Goal: Find contact information: Find contact information

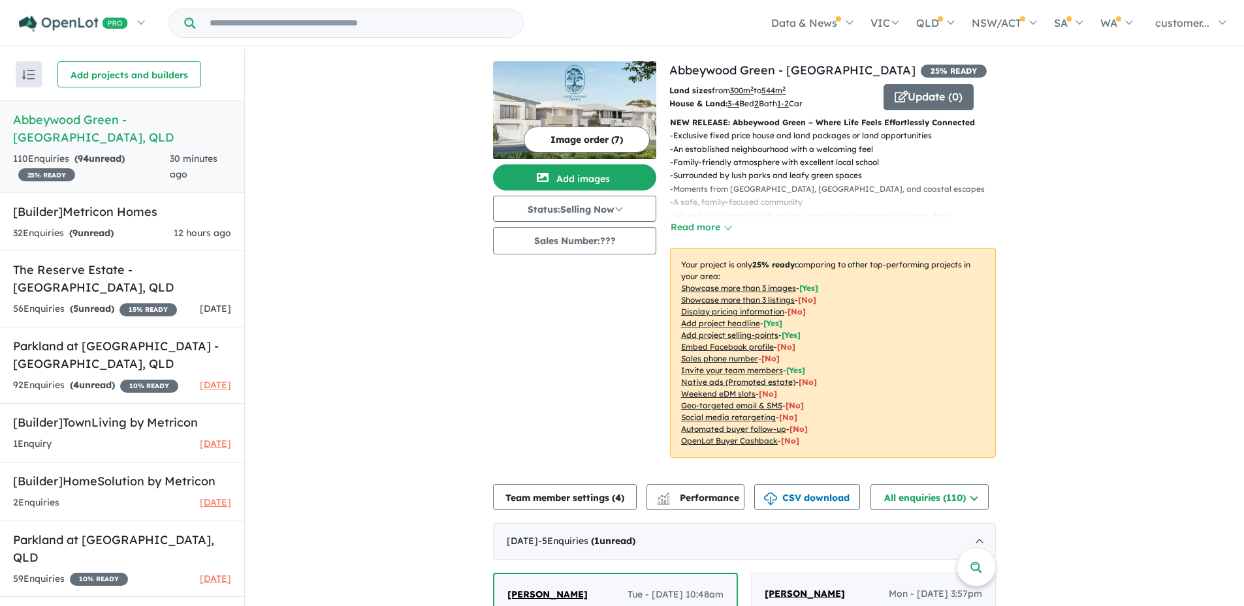
click at [180, 118] on h5 "Abbeywood Green - [GEOGRAPHIC_DATA] , [GEOGRAPHIC_DATA]" at bounding box center [122, 128] width 218 height 35
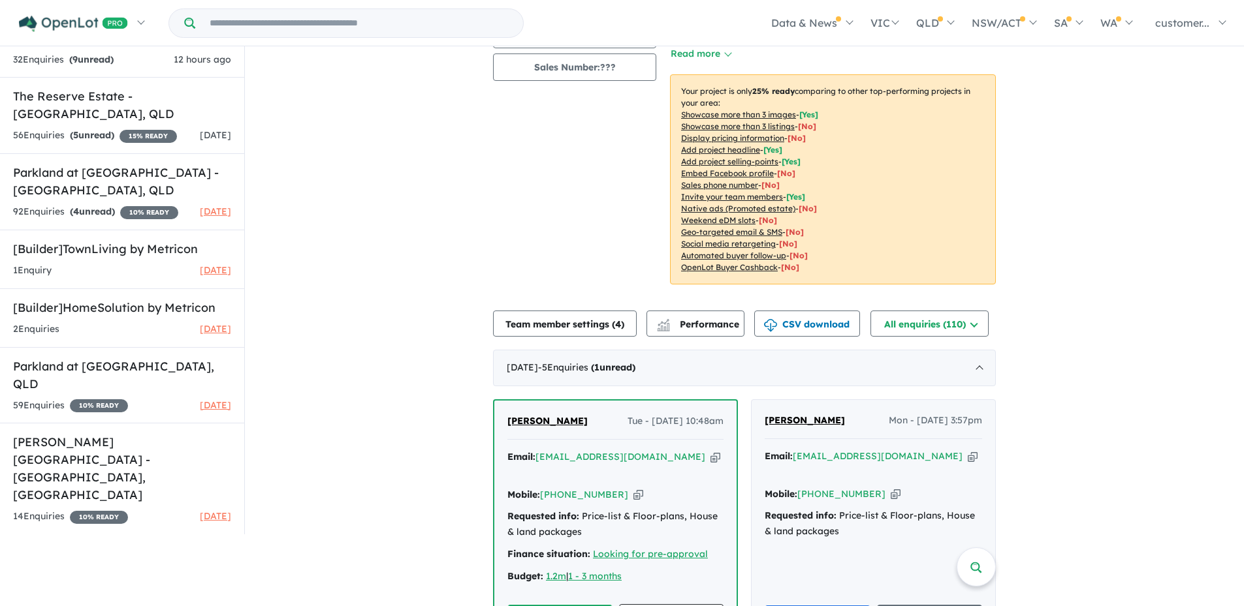
scroll to position [326, 0]
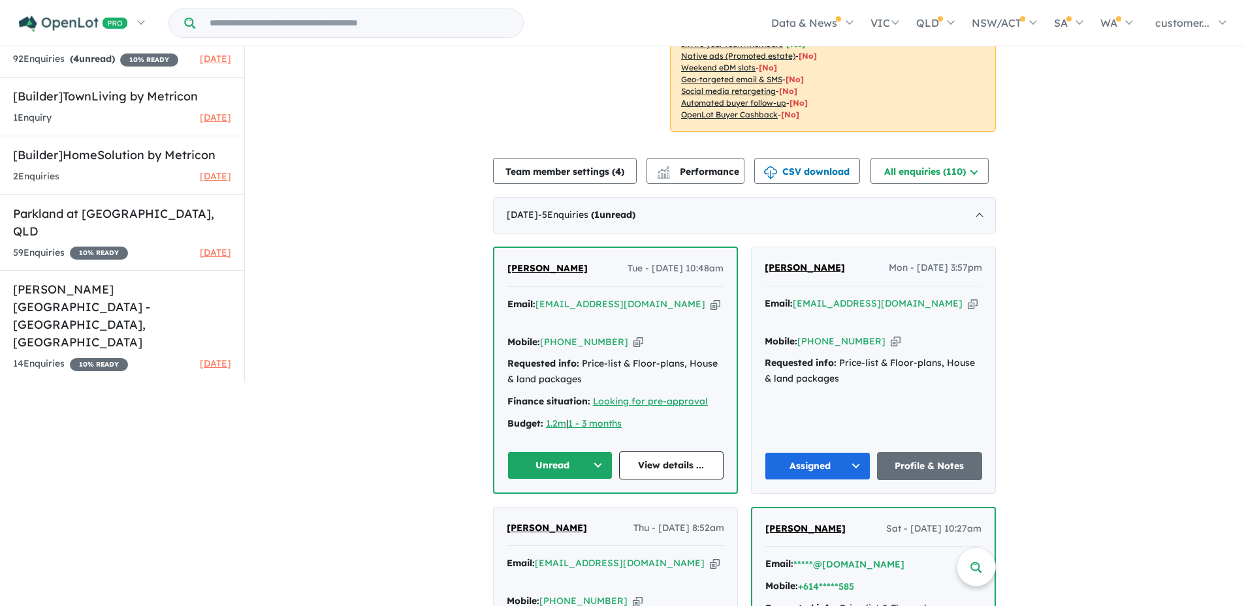
click at [597, 452] on button "Unread" at bounding box center [559, 466] width 105 height 28
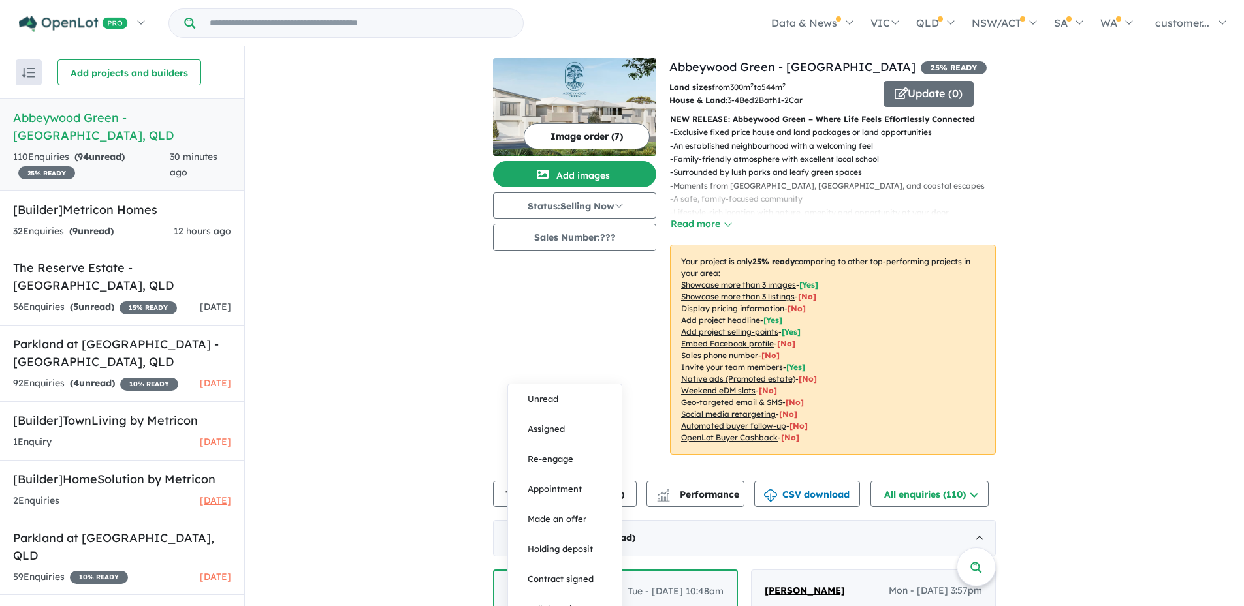
scroll to position [0, 0]
click at [511, 318] on div "Image order ( 7 ) Add images Status: Selling Now In Planning Coming Soon Sellin…" at bounding box center [581, 265] width 176 height 413
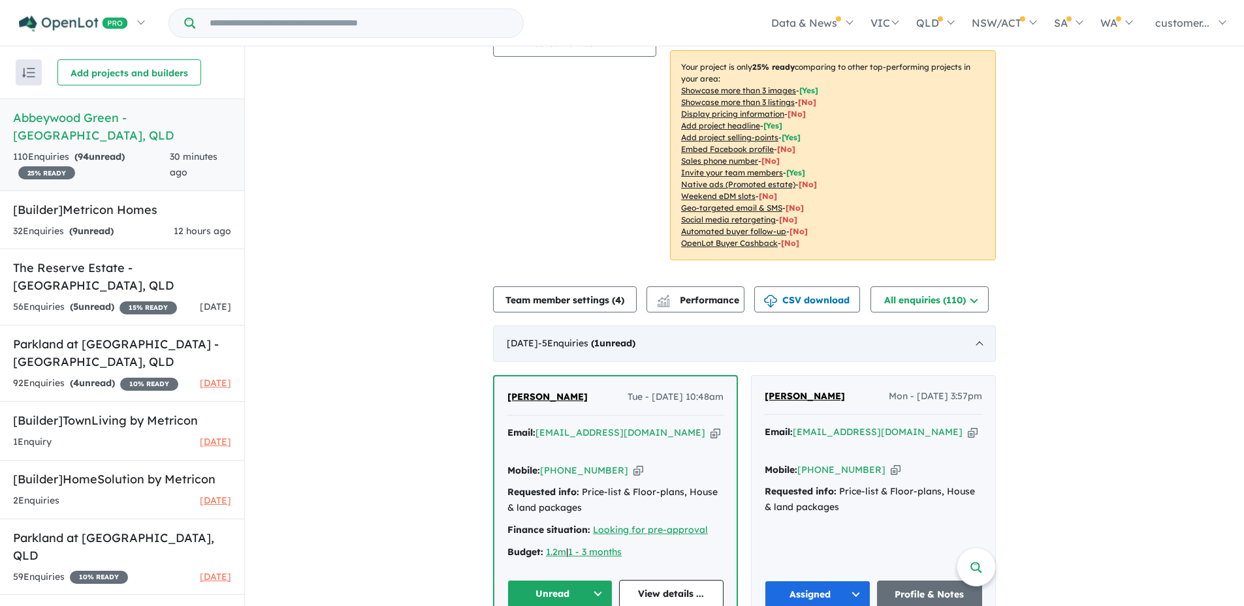
scroll to position [326, 0]
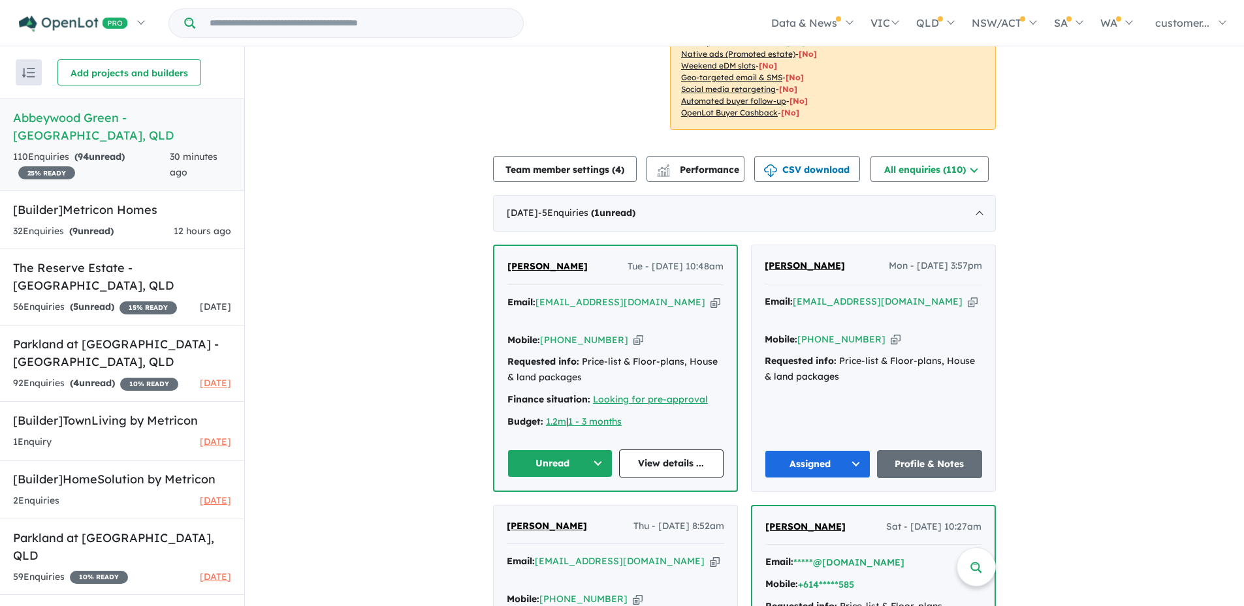
click at [596, 450] on button "Unread" at bounding box center [559, 464] width 105 height 28
click at [552, 510] on button "Assigned" at bounding box center [565, 525] width 114 height 30
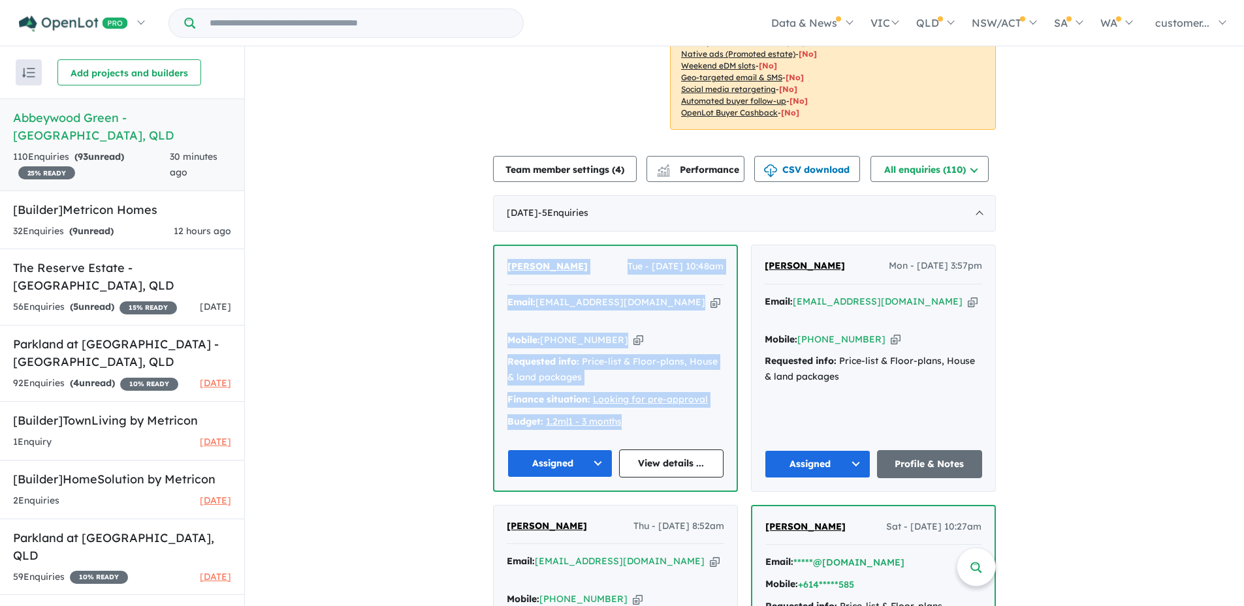
drag, startPoint x: 644, startPoint y: 406, endPoint x: 501, endPoint y: 266, distance: 199.9
click at [501, 266] on div "[PERSON_NAME] Tue - [DATE] 10:48am Email: [EMAIL_ADDRESS][DOMAIN_NAME] Copied! …" at bounding box center [615, 368] width 242 height 244
copy div "[PERSON_NAME] Tue - [DATE] 10:48am Email: [EMAIL_ADDRESS][DOMAIN_NAME] Copied! …"
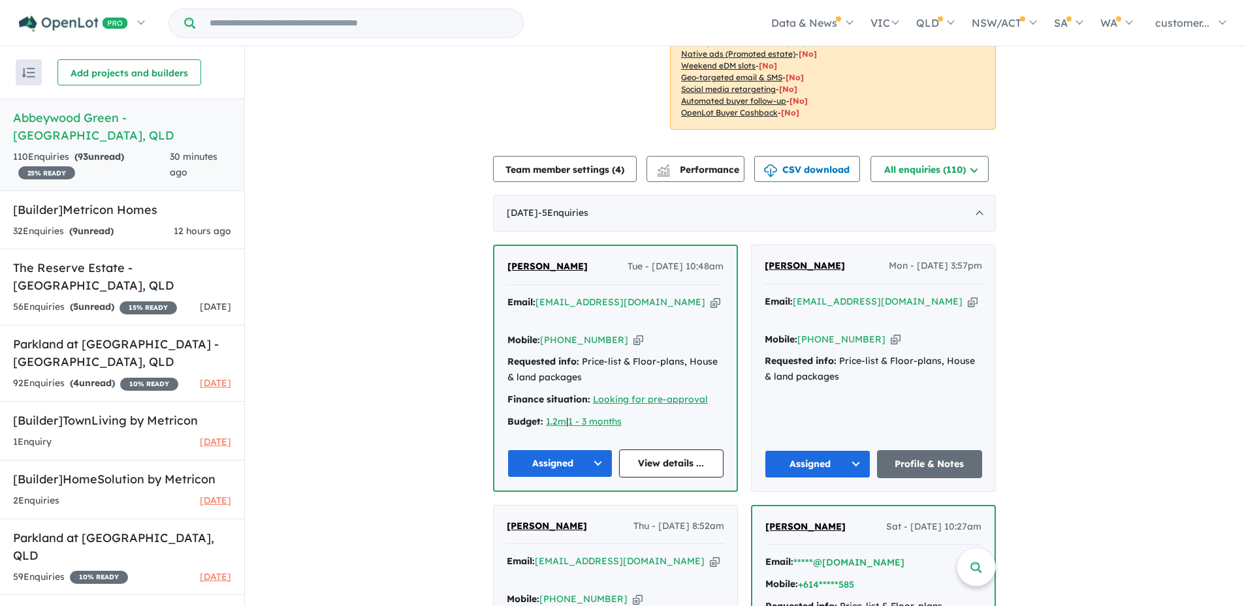
click at [1218, 18] on link "customer..." at bounding box center [1187, 23] width 93 height 46
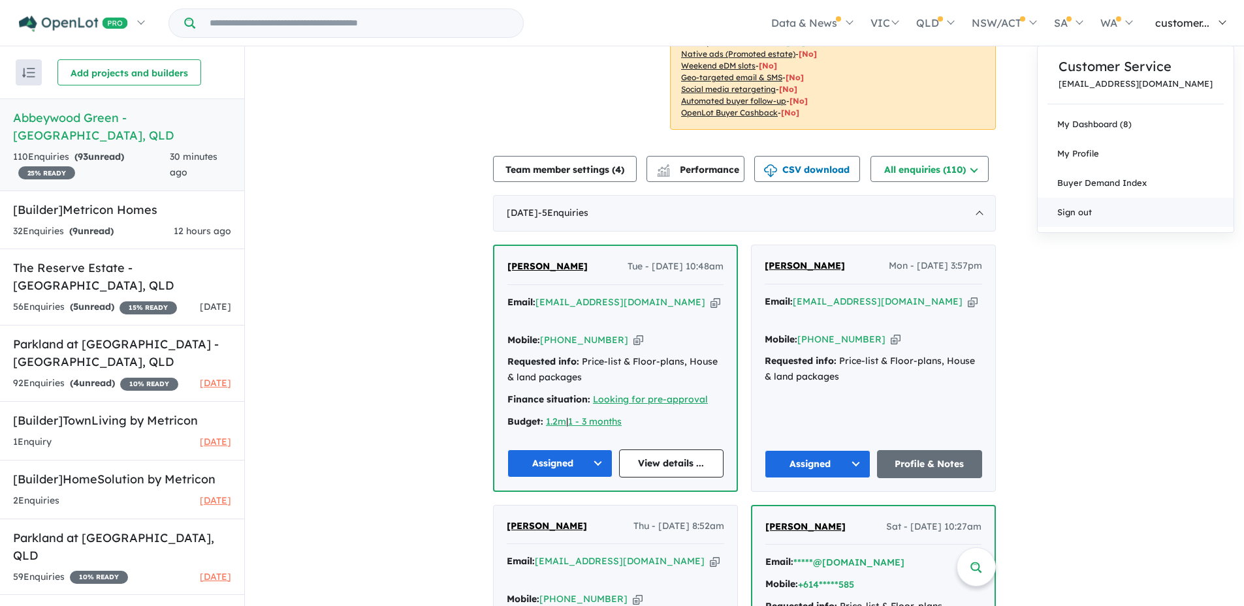
click at [1105, 210] on link "Sign out" at bounding box center [1135, 212] width 196 height 29
